Goal: Check status: Check status

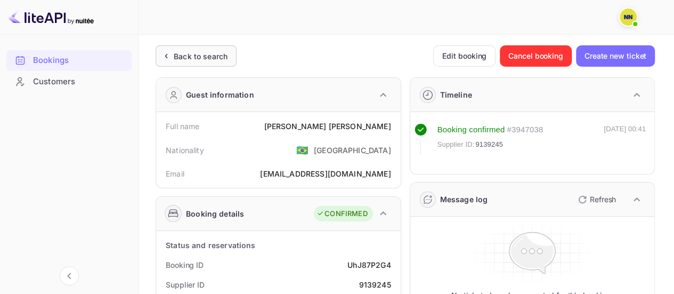
click at [190, 59] on div "Back to search" at bounding box center [201, 56] width 54 height 11
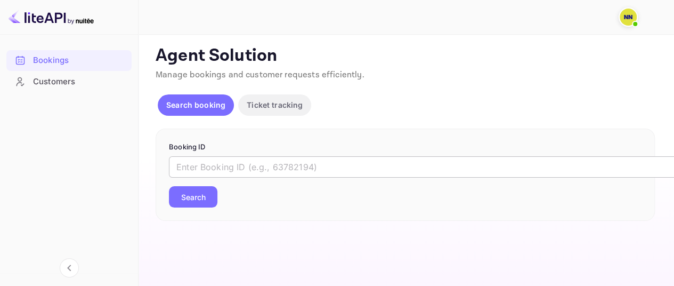
click at [234, 169] on input "text" at bounding box center [435, 166] width 533 height 21
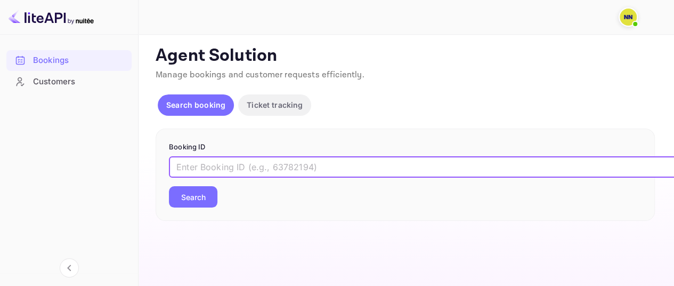
paste input "cG-dhE7fp"
type input "cG-dhE7fp"
click at [169, 186] on button "Search" at bounding box center [193, 196] width 48 height 21
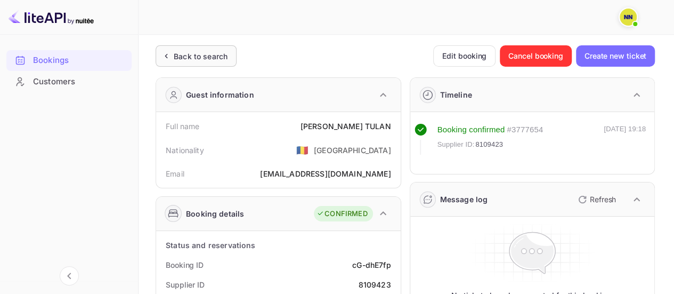
click at [184, 60] on div "Back to search" at bounding box center [201, 56] width 54 height 11
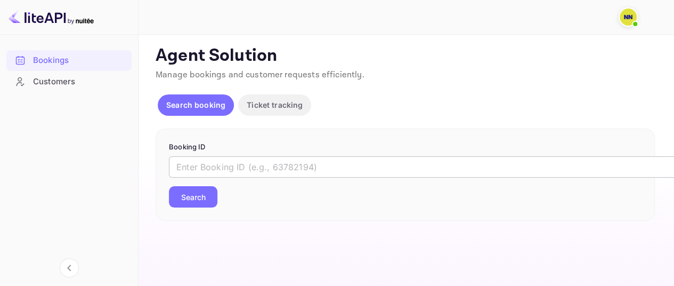
click at [213, 163] on input "text" at bounding box center [435, 166] width 533 height 21
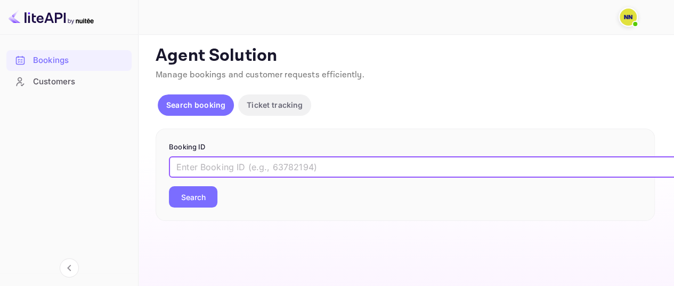
paste input "JnoPxuRqC"
type input "JnoPxuRqC"
drag, startPoint x: 200, startPoint y: 188, endPoint x: 194, endPoint y: 185, distance: 6.9
click at [200, 188] on button "Search" at bounding box center [193, 196] width 48 height 21
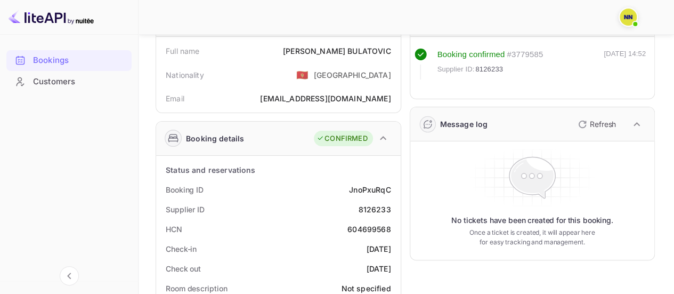
scroll to position [92, 0]
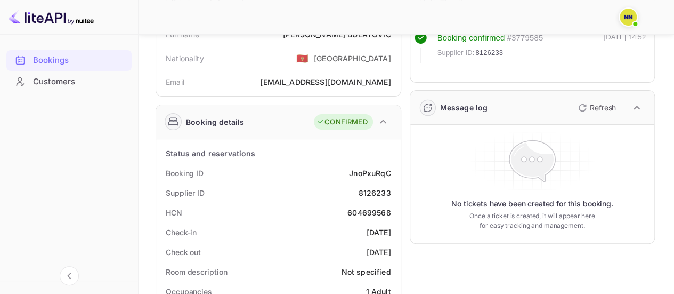
click at [373, 214] on div "604699568" at bounding box center [368, 212] width 43 height 11
click at [367, 208] on div "604699568" at bounding box center [368, 212] width 43 height 11
click at [381, 210] on div "604699568" at bounding box center [368, 212] width 43 height 11
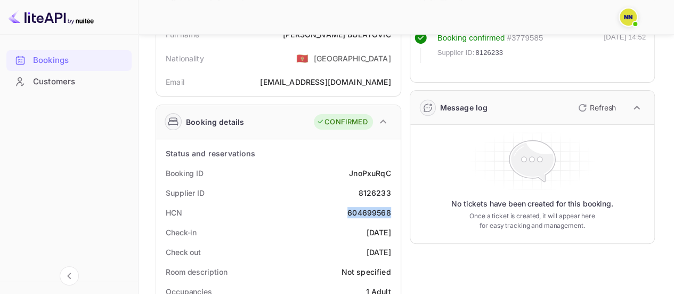
copy div "604699568"
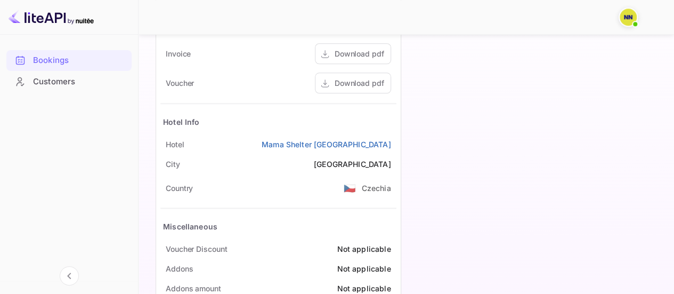
scroll to position [544, 0]
